Goal: Information Seeking & Learning: Learn about a topic

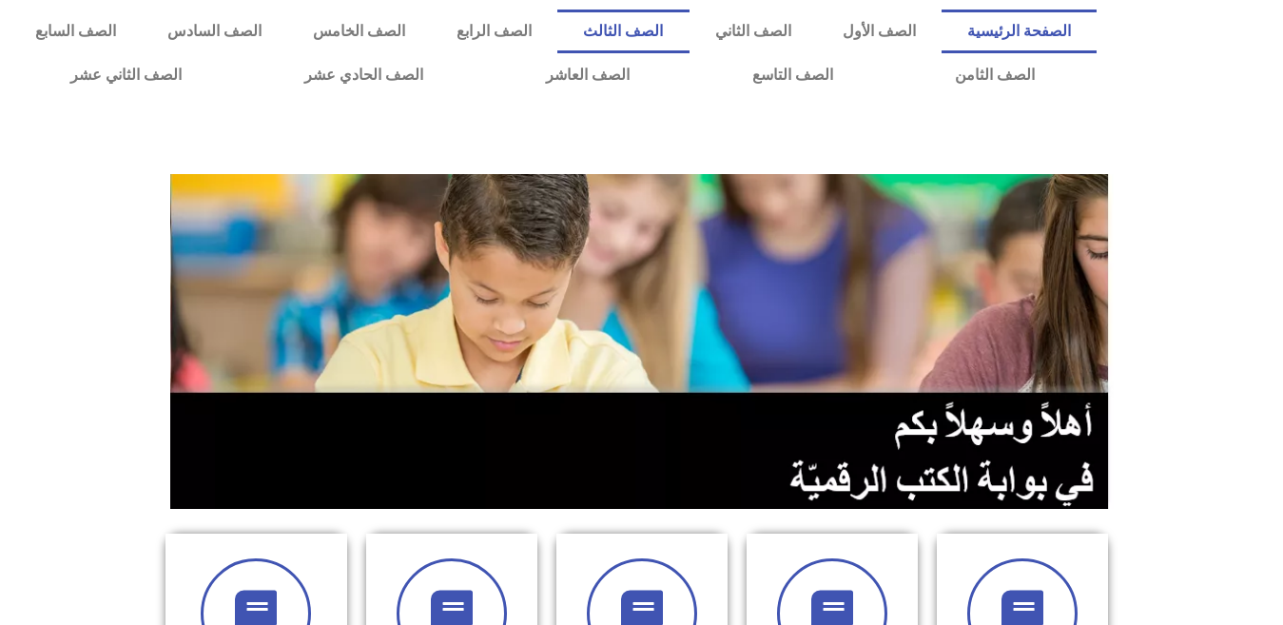
click at [689, 29] on link "الصف الثالث" at bounding box center [623, 32] width 131 height 44
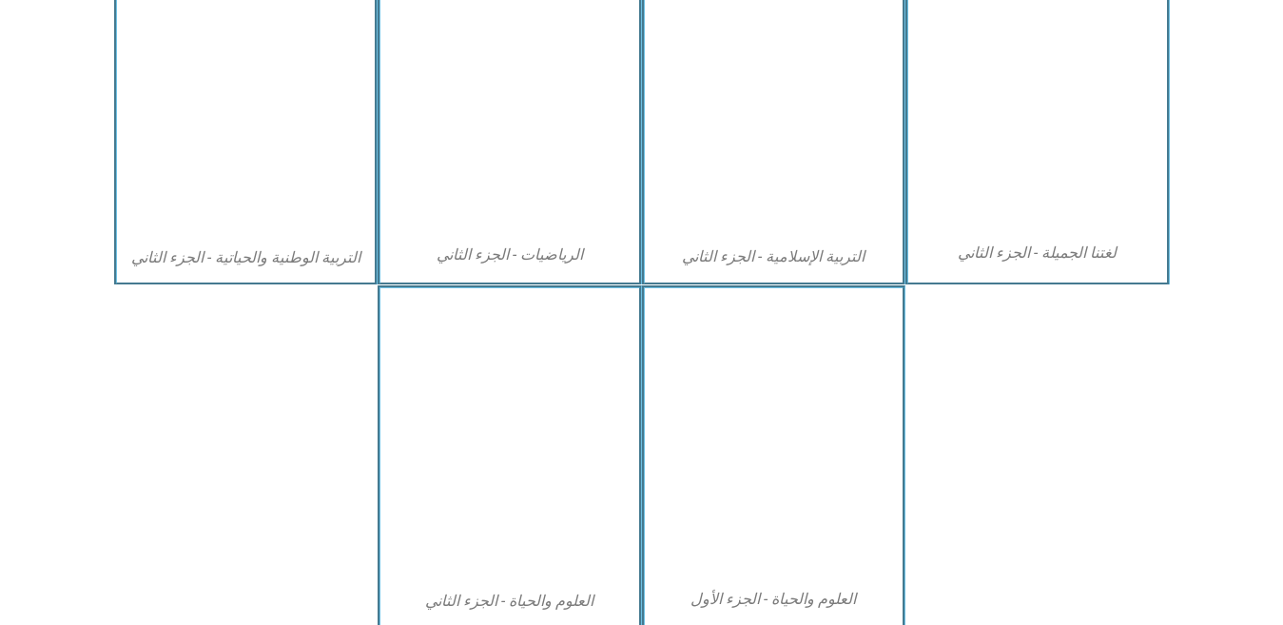
scroll to position [1075, 0]
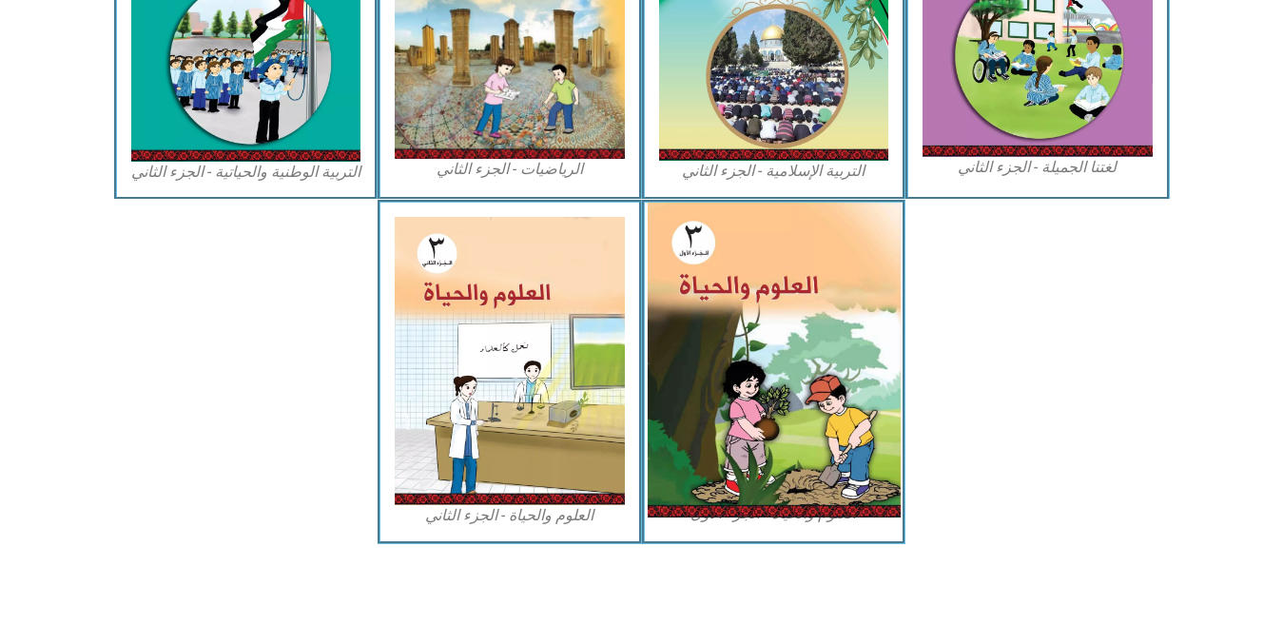
click at [761, 284] on img at bounding box center [773, 360] width 253 height 315
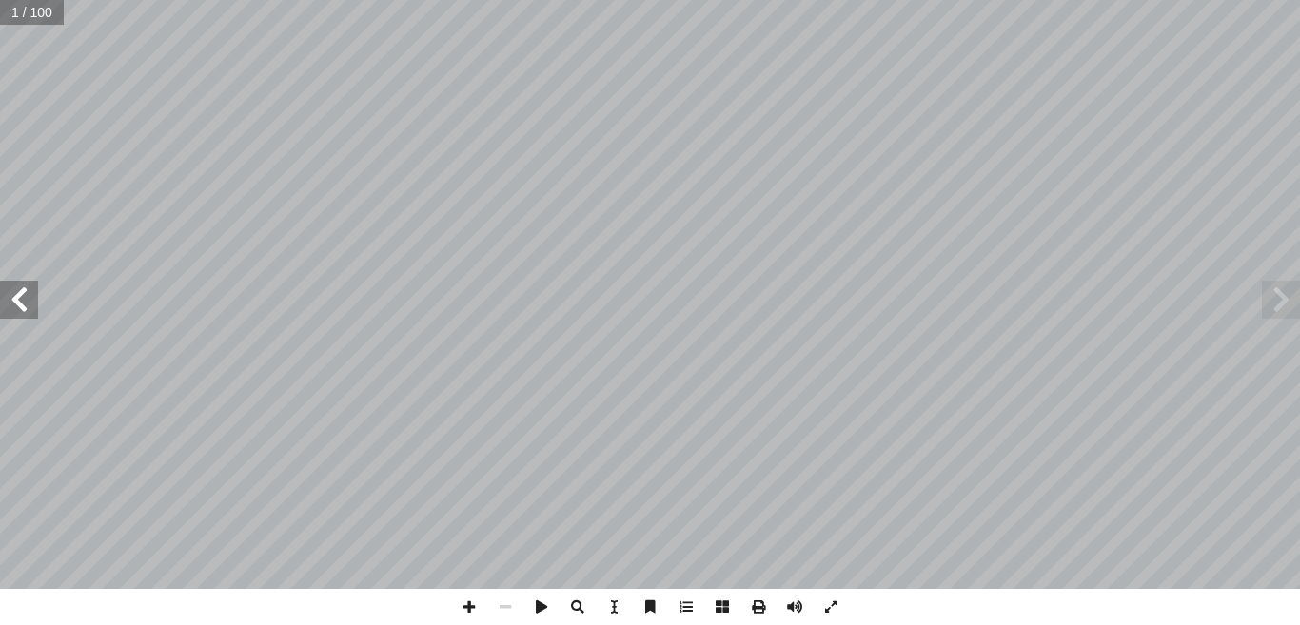
click at [23, 294] on span at bounding box center [19, 300] width 38 height 38
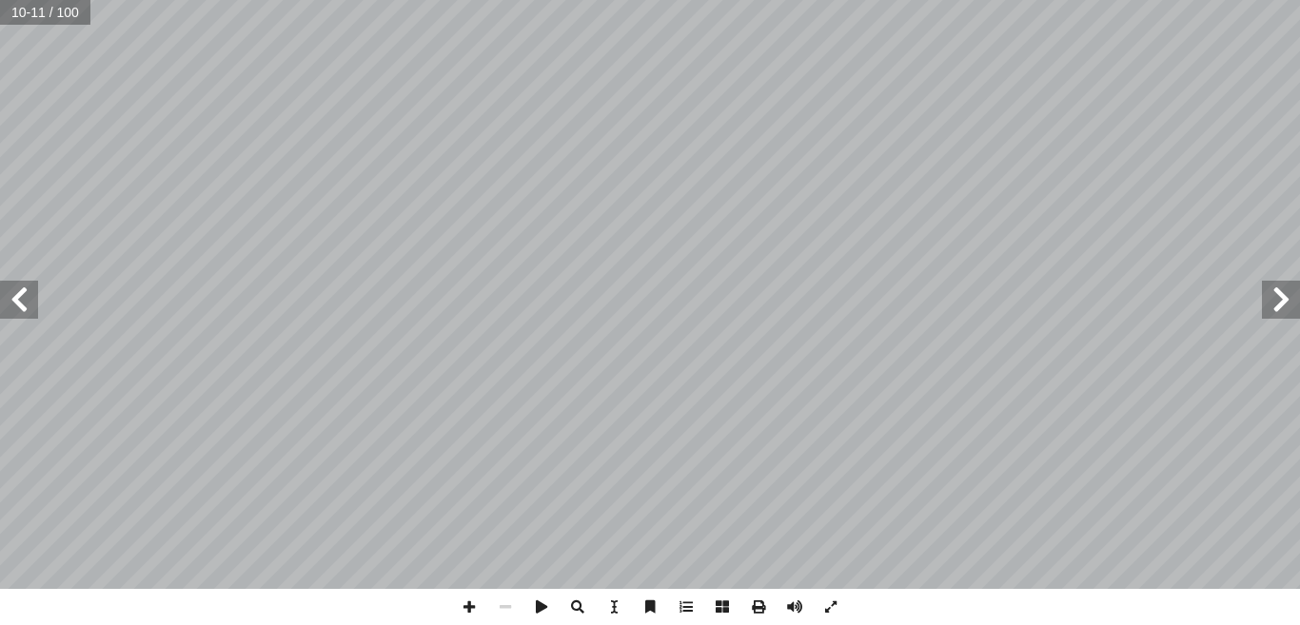
click at [23, 296] on span at bounding box center [19, 300] width 38 height 38
click at [469, 603] on span at bounding box center [469, 607] width 36 height 36
click at [467, 603] on span at bounding box center [469, 607] width 36 height 36
